Goal: Task Accomplishment & Management: Use online tool/utility

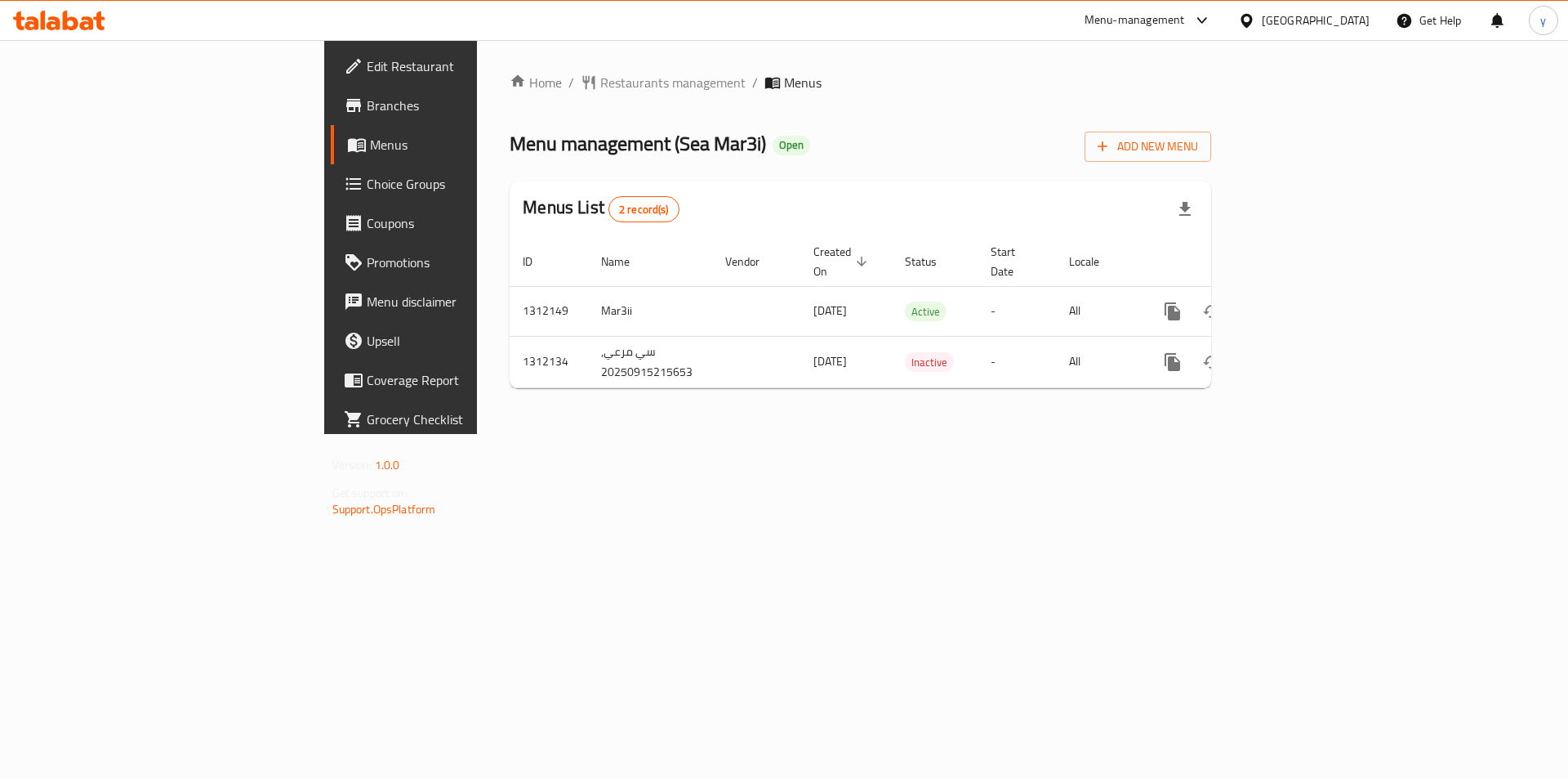
click at [366, 181] on span "Choice Groups" at bounding box center [470, 184] width 207 height 20
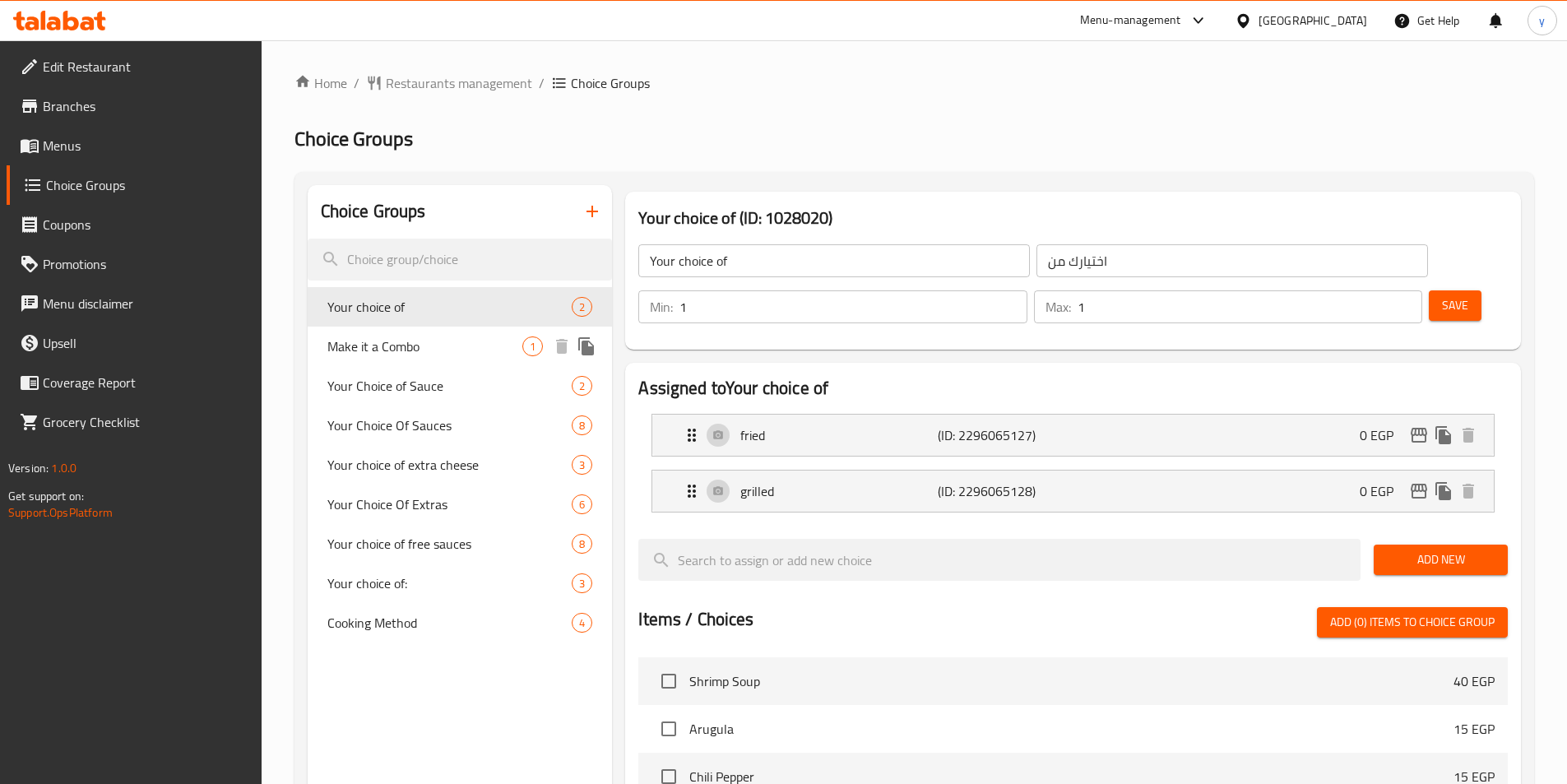
click at [370, 340] on span "Make it a Combo" at bounding box center [425, 346] width 195 height 20
type input "Make it a Combo"
type input "اجعلها كومبو"
type input "0"
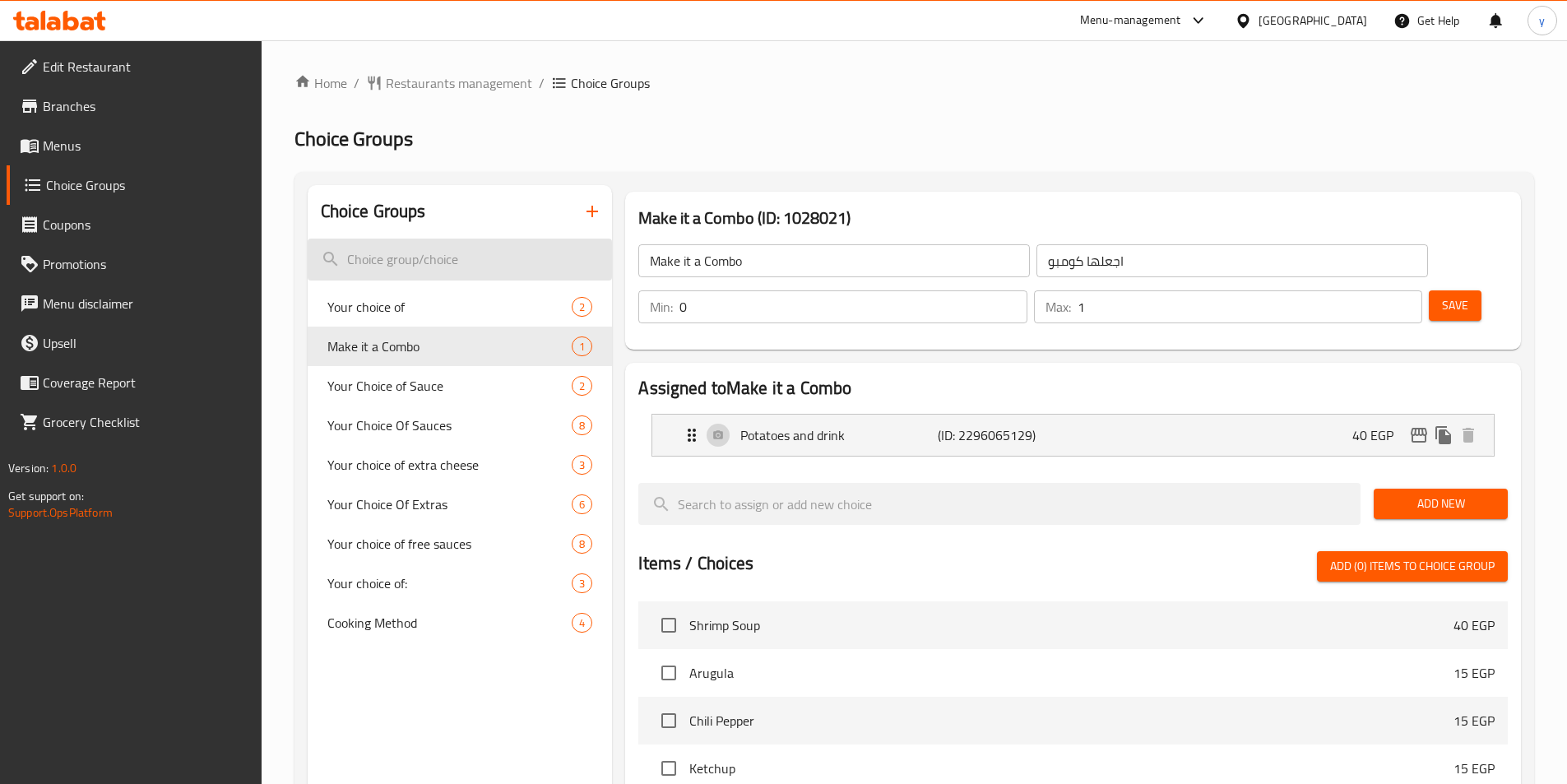
click at [387, 262] on input "search" at bounding box center [460, 260] width 305 height 42
paste input "Your Choice Of Sauces"
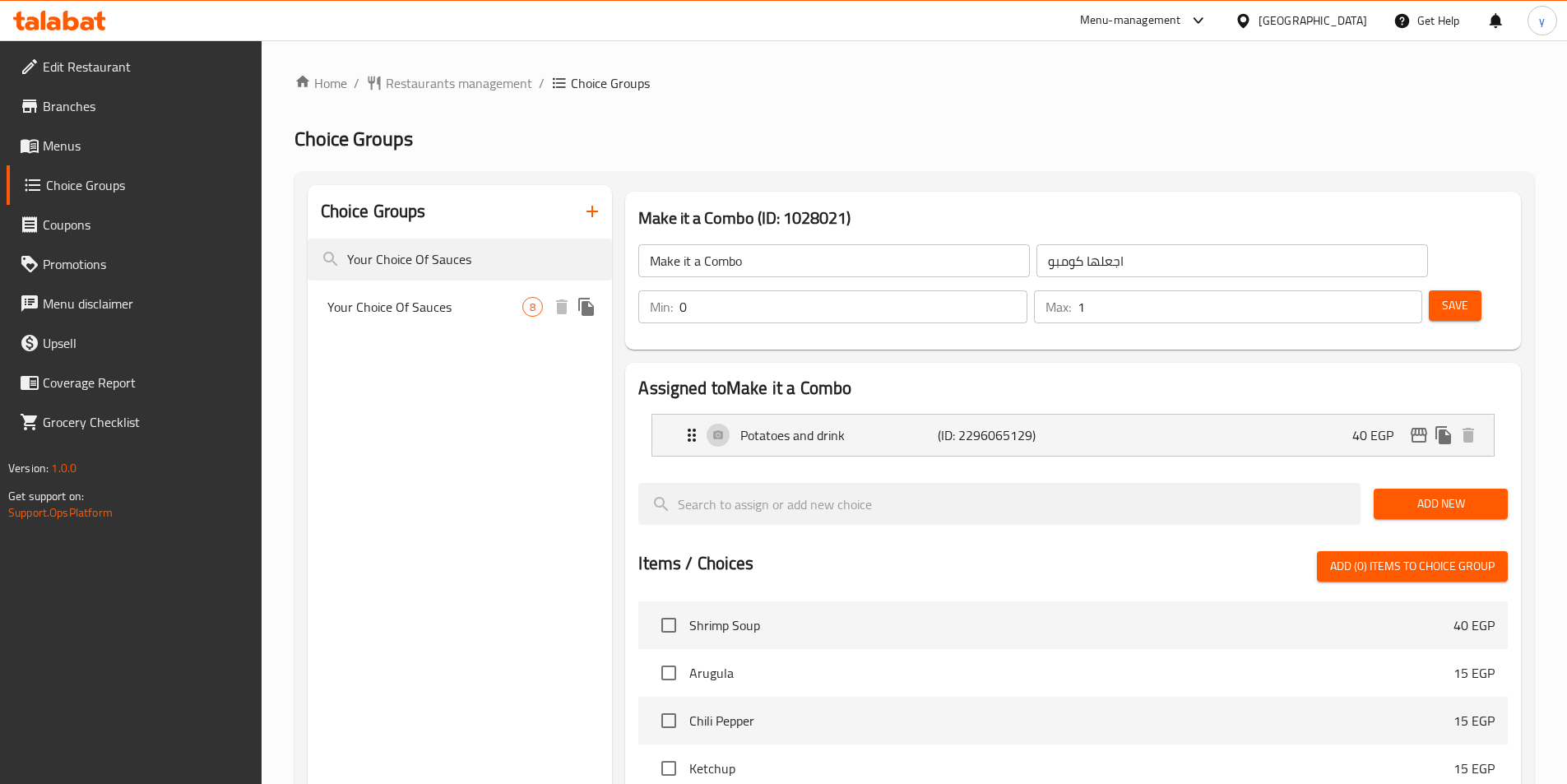
type input "Your Choice Of Sauces"
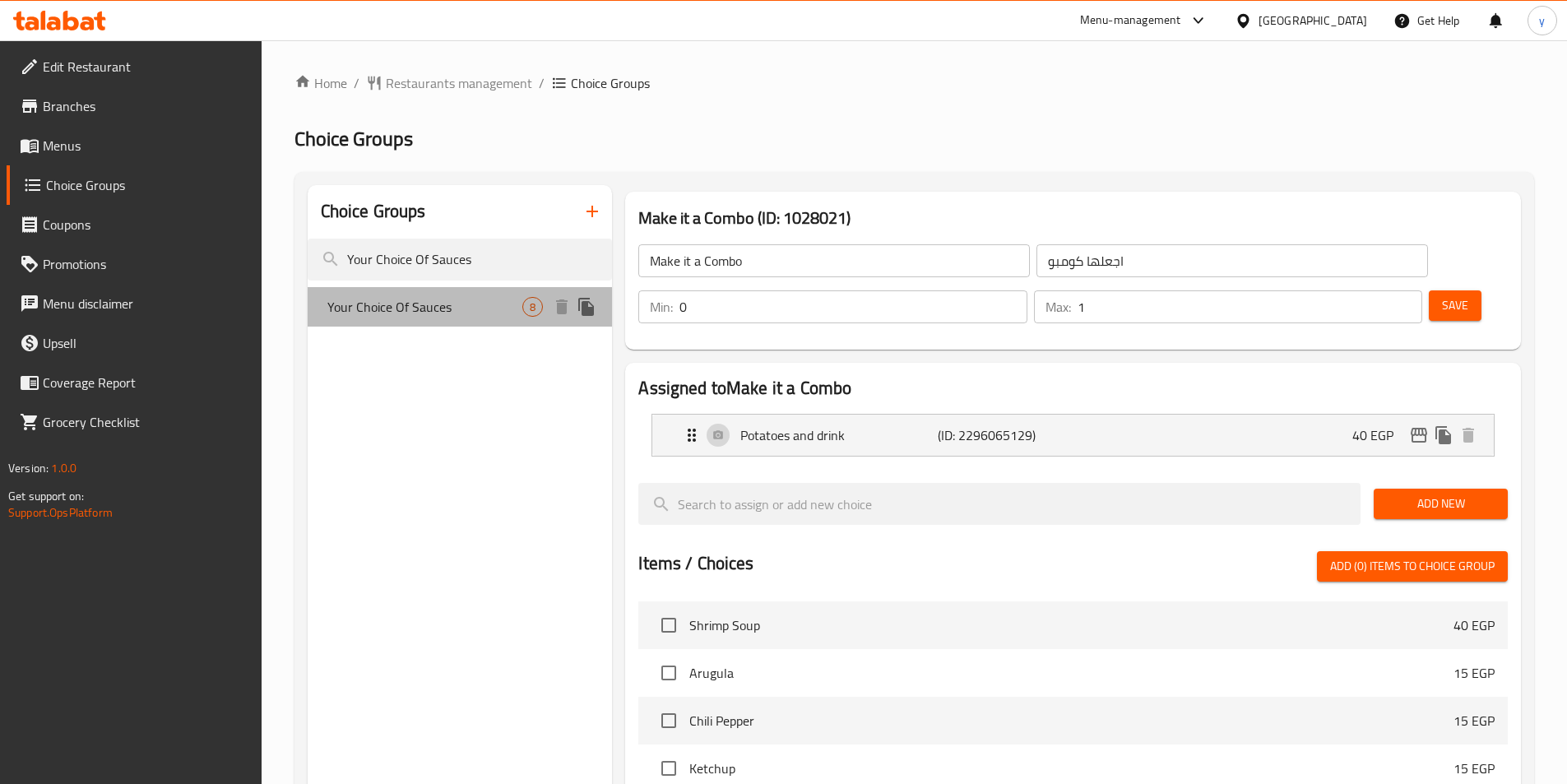
click at [413, 298] on span "Your Choice Of Sauces" at bounding box center [425, 307] width 195 height 20
type input "Your Choice Of Sauces"
type input "اختيارك من الصوصات"
type input "8"
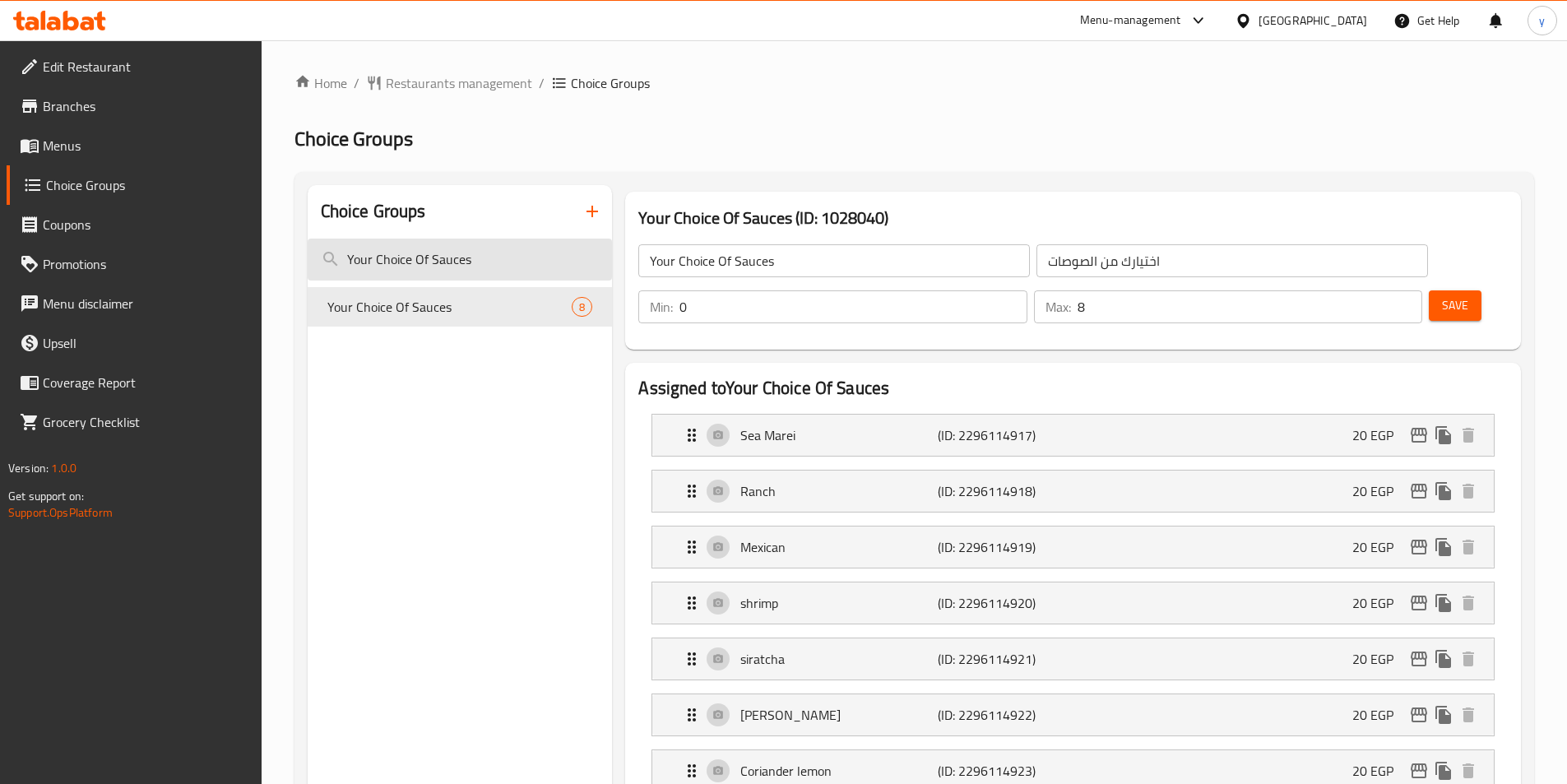
click at [483, 258] on input "Your Choice Of Sauces" at bounding box center [460, 260] width 305 height 42
paste input "Extra"
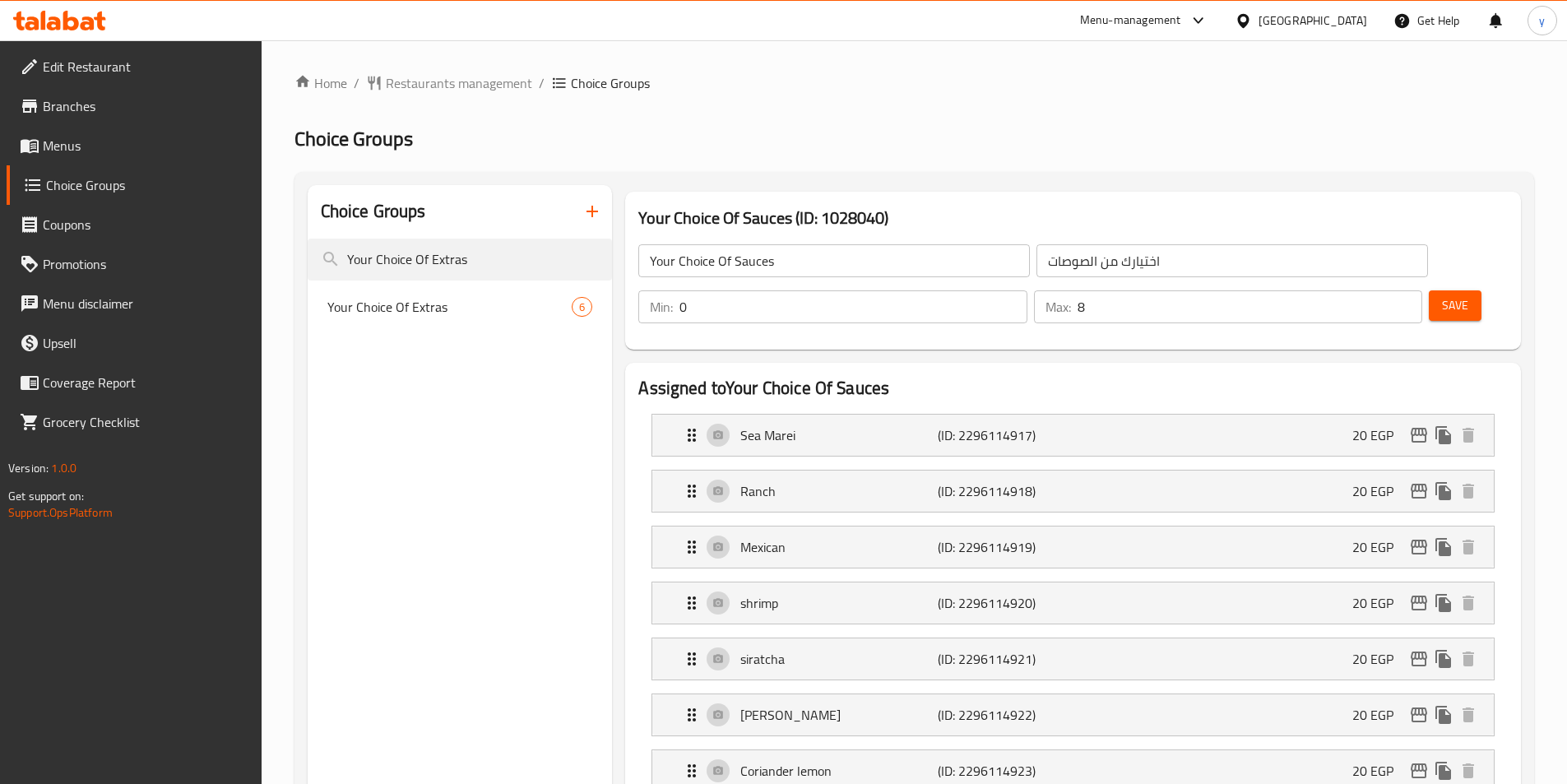
type input "Your Choice Of Extras"
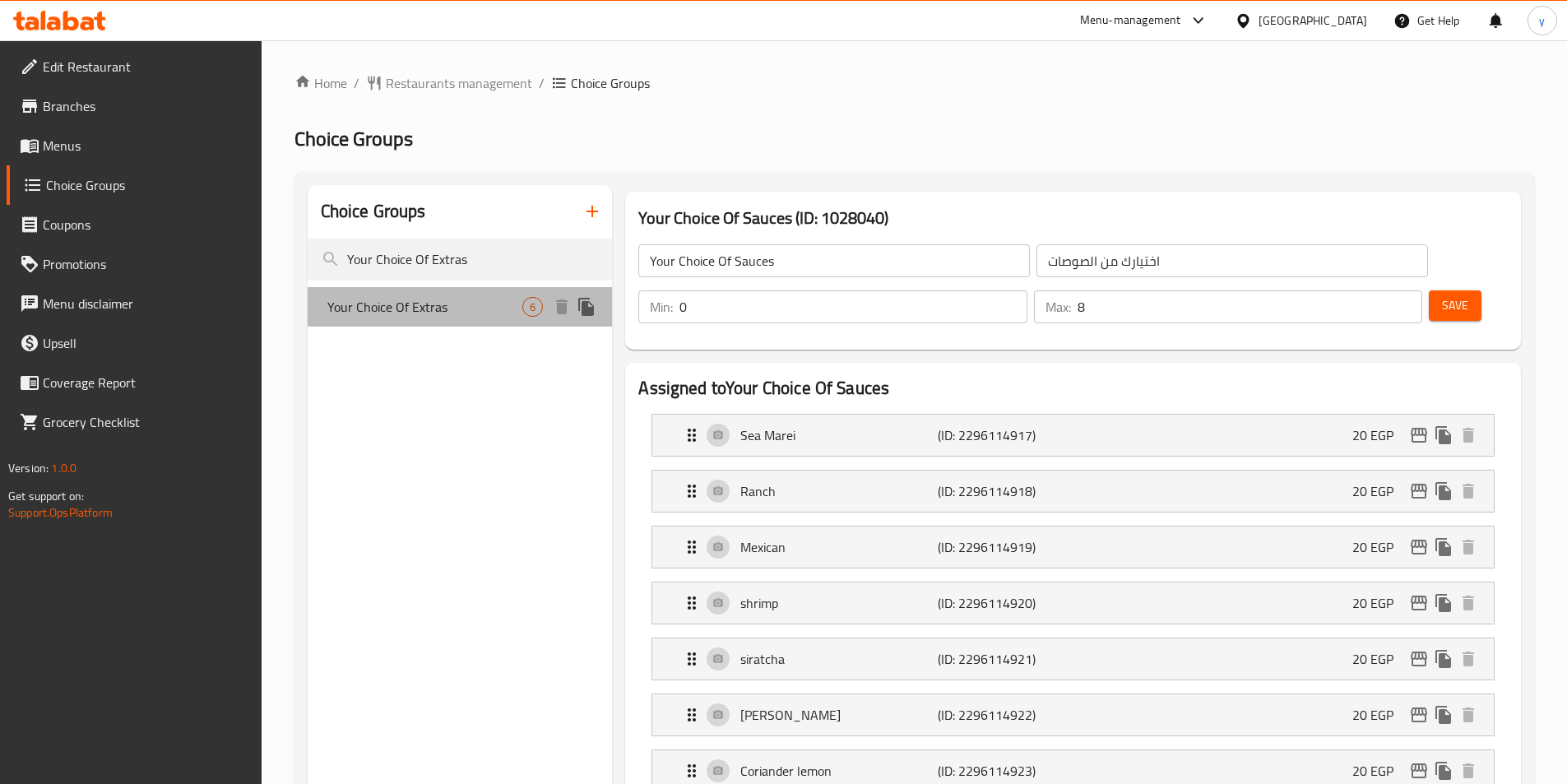
click at [420, 323] on div "Your Choice Of Extras 6" at bounding box center [460, 307] width 305 height 40
type input "Your Choice Of Extras"
type input "اختيارك من"
type input "6"
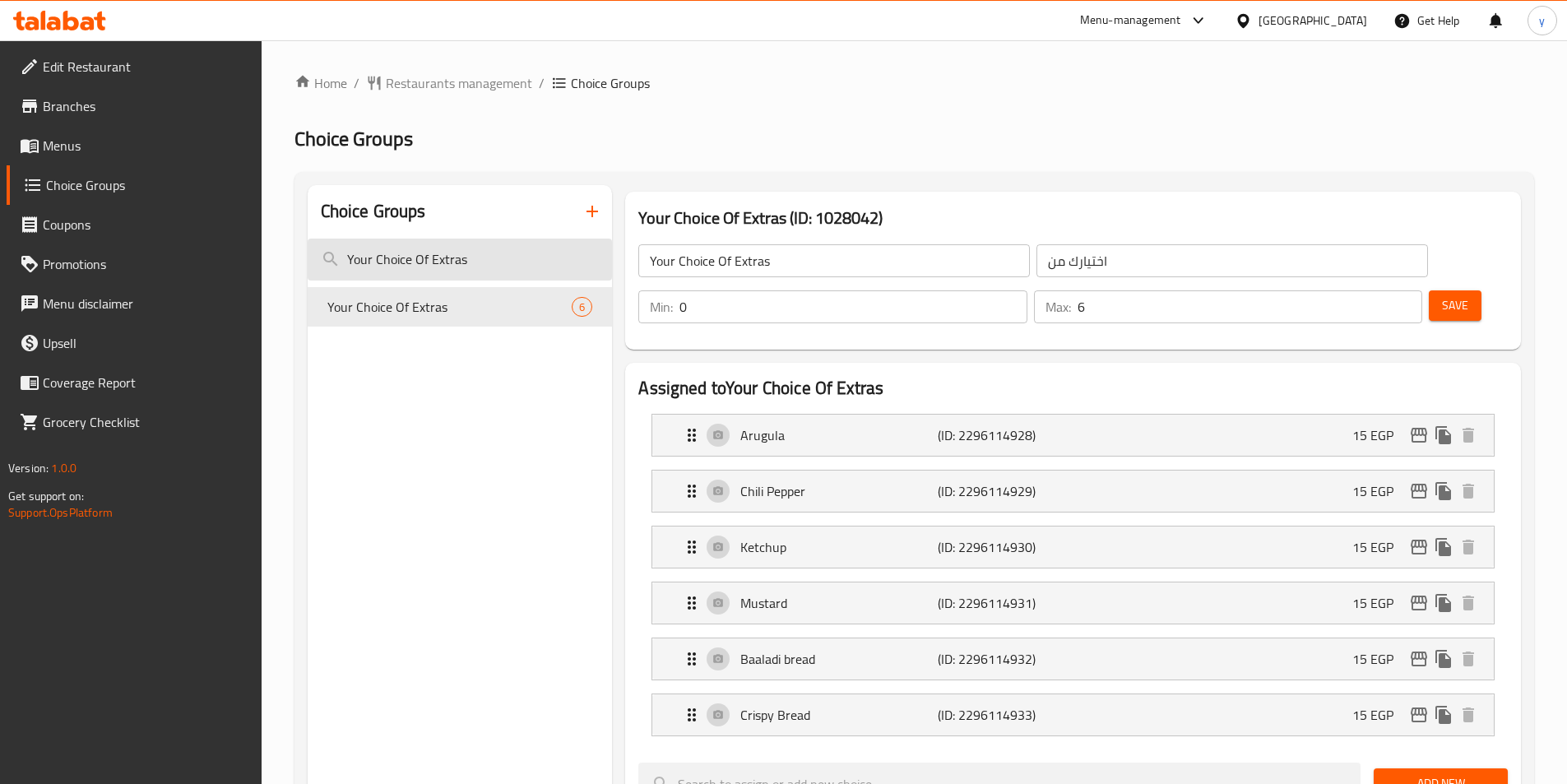
click at [429, 253] on input "Your Choice Of Extras" at bounding box center [460, 260] width 305 height 42
paste input "choice of:"
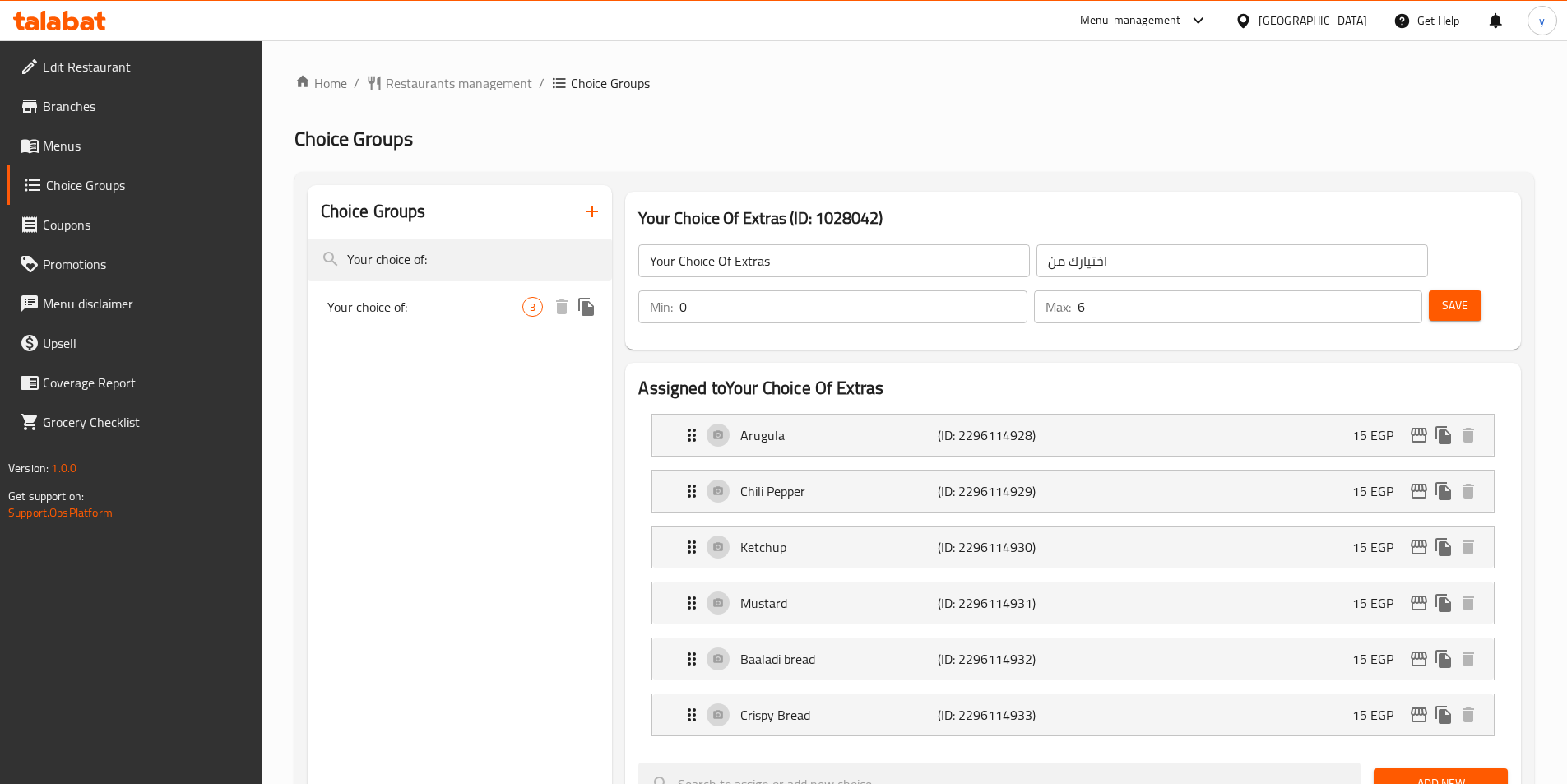
type input "Your choice of:"
click at [432, 313] on span "Your choice of:" at bounding box center [425, 307] width 195 height 20
type input "Your choice of:"
type input "اختيارك من:"
type input "3"
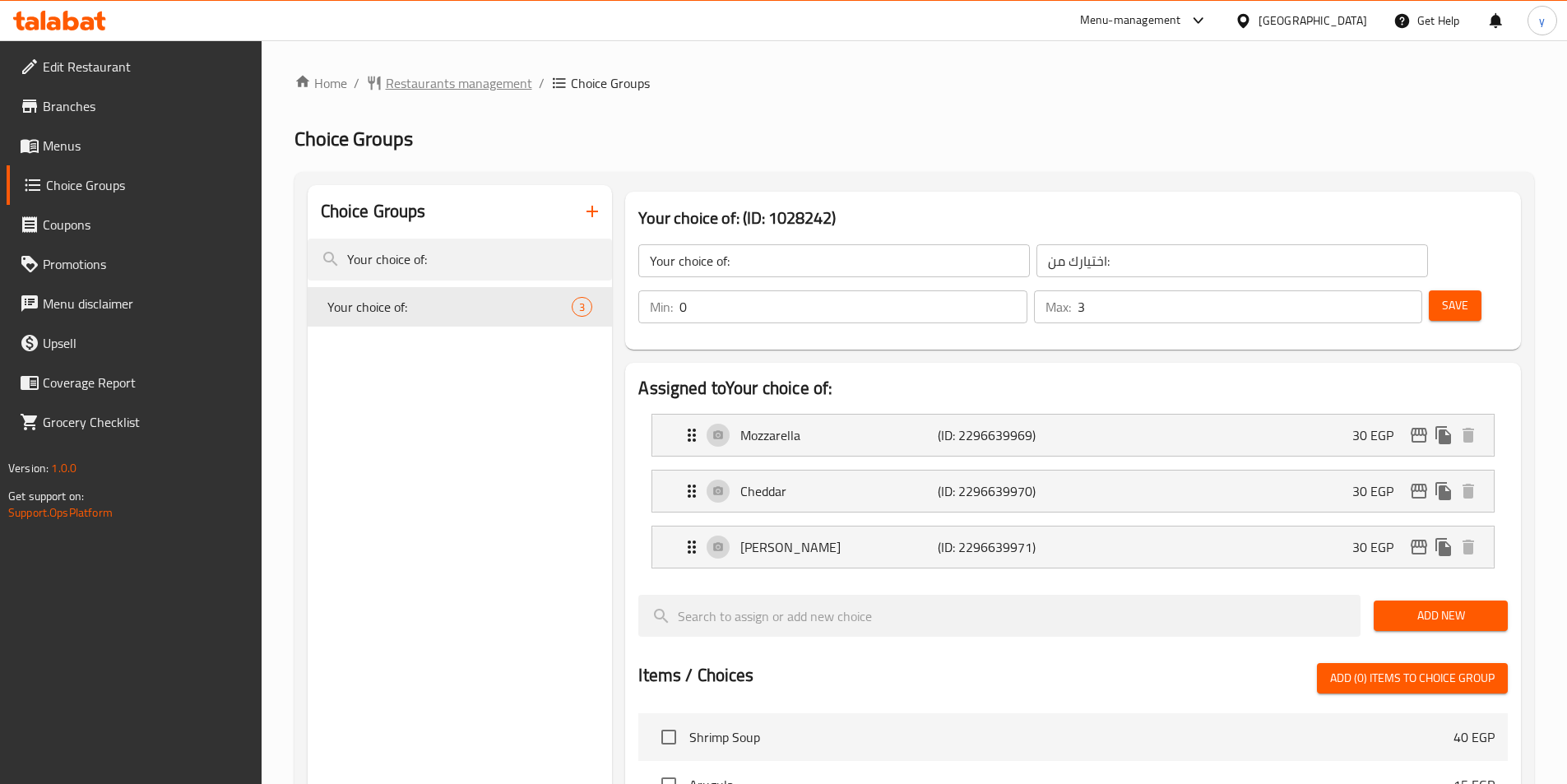
click at [413, 93] on div "Home / Restaurants management / Choice Groups Choice Groups Choice Groups Your …" at bounding box center [915, 699] width 1239 height 1252
click at [427, 86] on span "Restaurants management" at bounding box center [459, 83] width 147 height 20
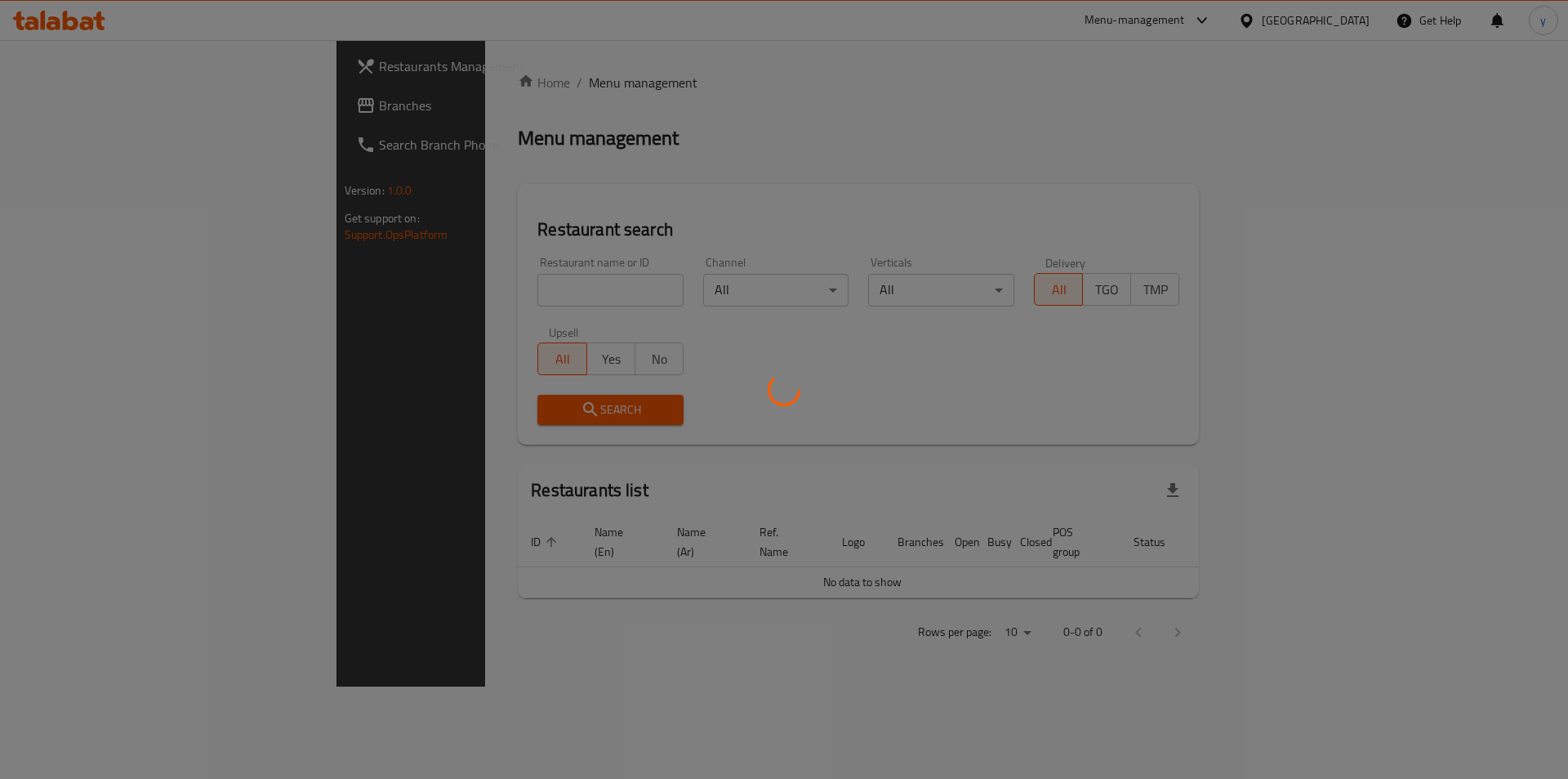
click at [217, 345] on div at bounding box center [784, 389] width 1568 height 779
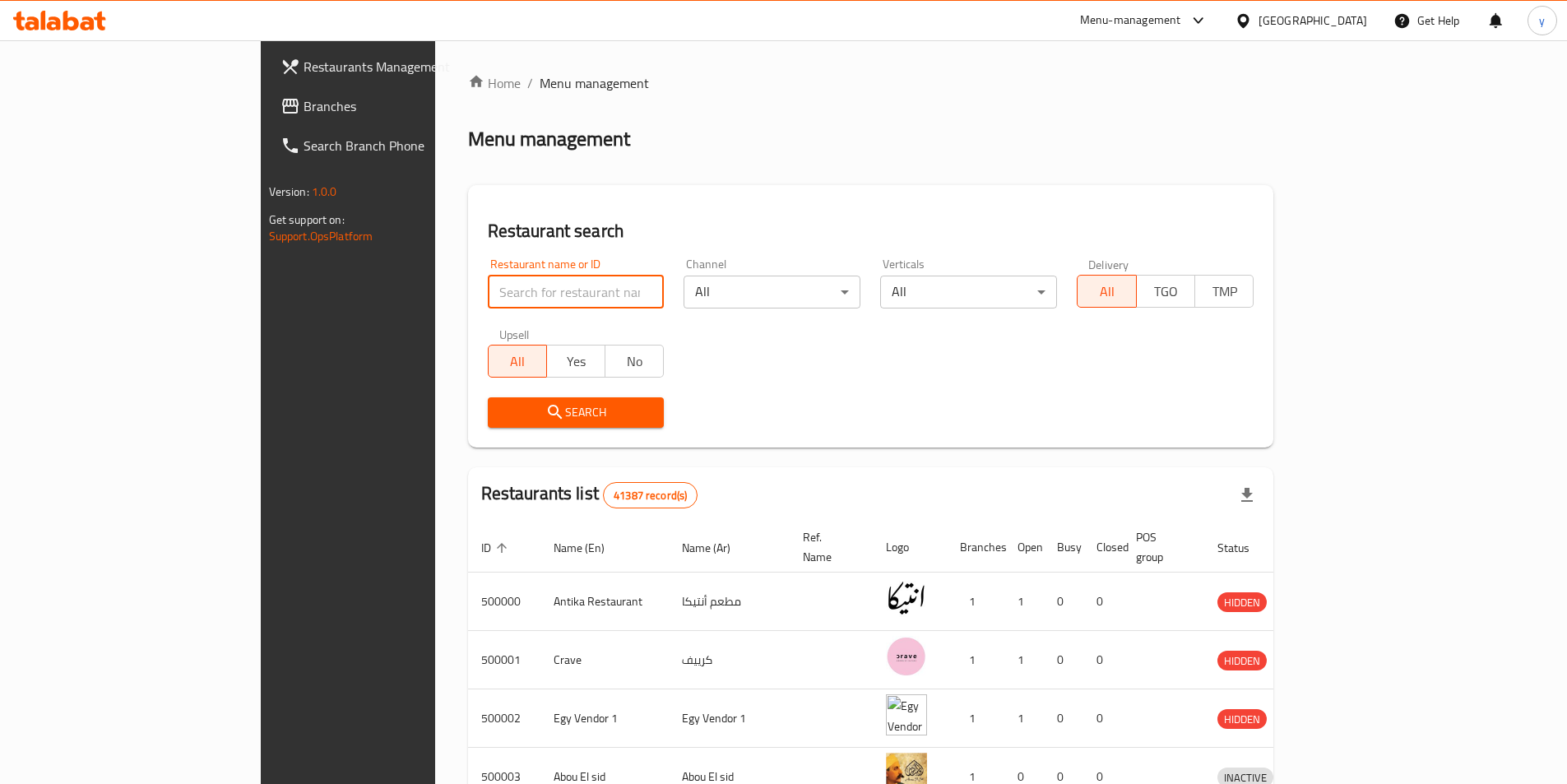
click at [488, 297] on input "search" at bounding box center [575, 292] width 176 height 33
paste input "500804"
type input "500804"
click at [280, 99] on icon at bounding box center [290, 106] width 20 height 20
